Goal: Task Accomplishment & Management: Use online tool/utility

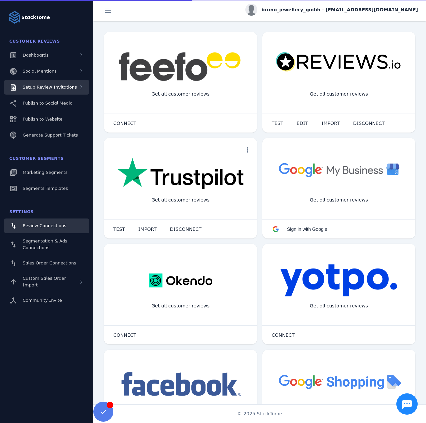
click at [40, 91] on div "Setup Review Invitations" at bounding box center [46, 87] width 85 height 15
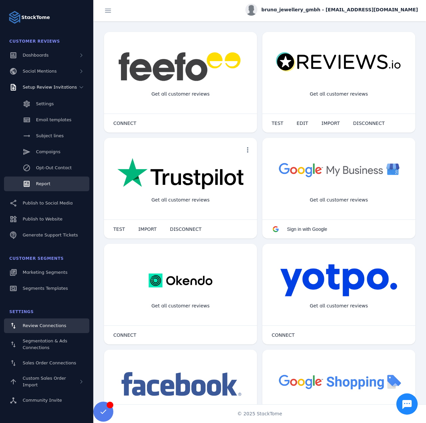
click at [48, 179] on link "Report" at bounding box center [46, 184] width 85 height 15
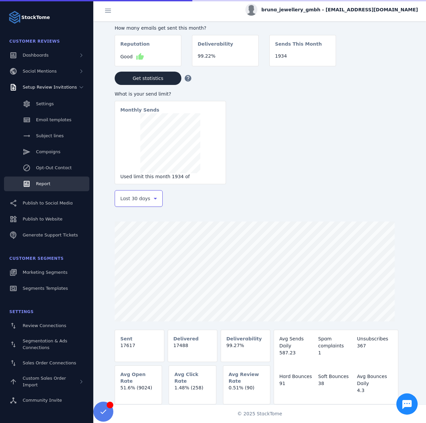
click at [139, 201] on span "Last 30 days" at bounding box center [135, 199] width 30 height 8
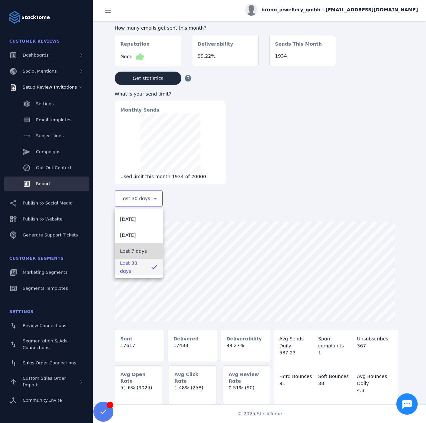
click at [132, 248] on span "Last 7 days" at bounding box center [133, 251] width 27 height 8
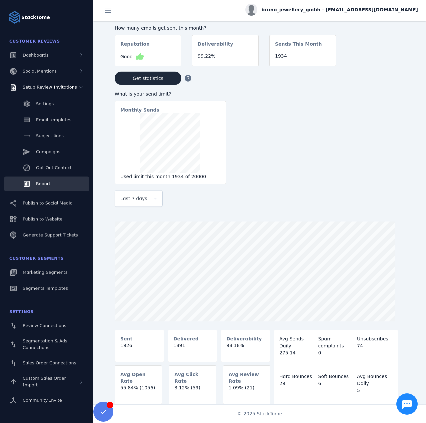
click at [342, 8] on span "bruna_jewellery_gmbh - cs_bruna@stacktome.com" at bounding box center [339, 9] width 157 height 7
click at [384, 66] on button "Sign out" at bounding box center [394, 64] width 48 height 16
